Goal: Task Accomplishment & Management: Complete application form

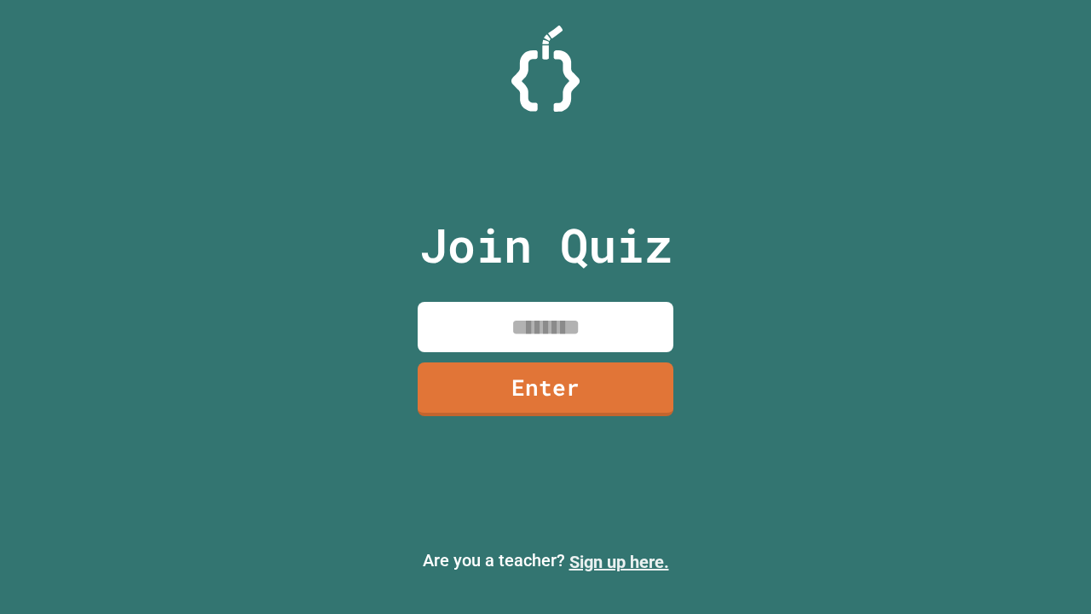
click at [619, 562] on link "Sign up here." at bounding box center [619, 562] width 100 height 20
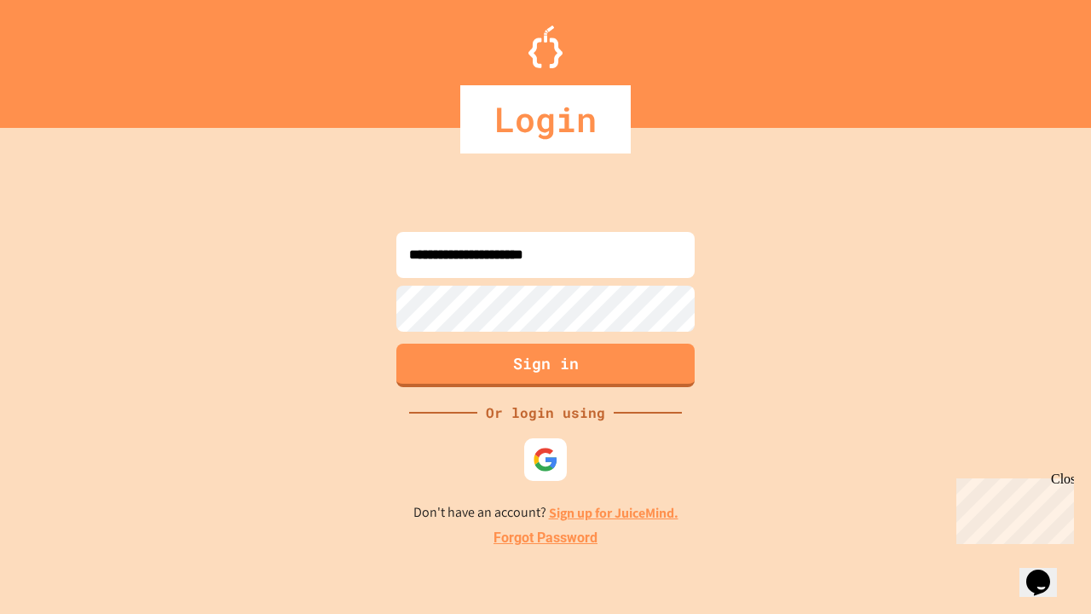
type input "**********"
